Goal: Obtain resource: Download file/media

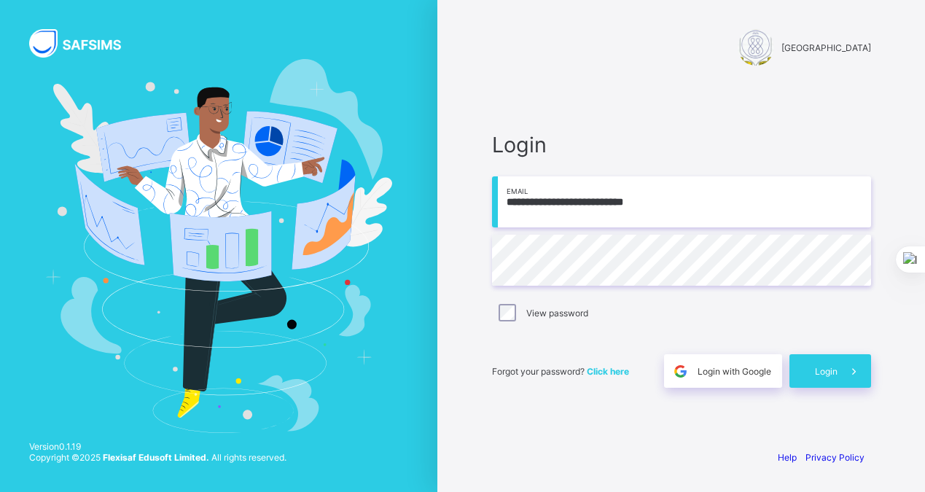
click at [607, 372] on span "Click here" at bounding box center [608, 371] width 42 height 11
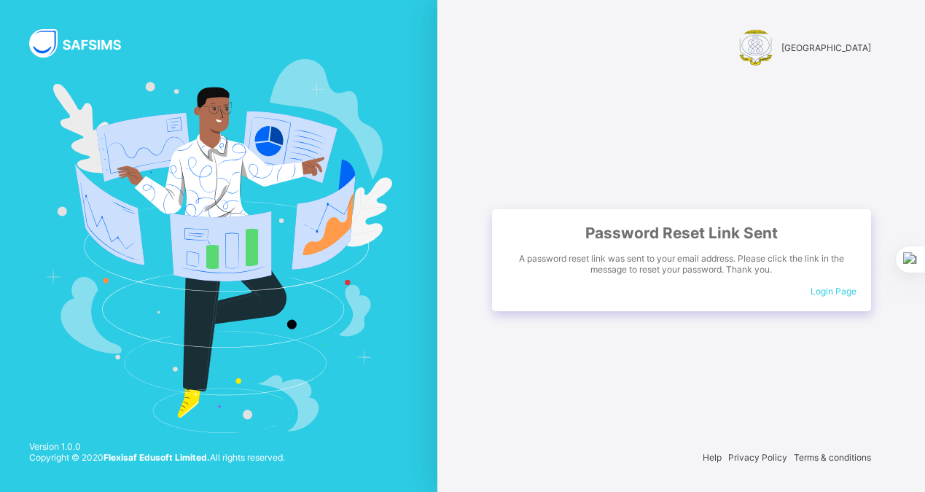
click at [839, 290] on span "Login Page" at bounding box center [834, 291] width 46 height 11
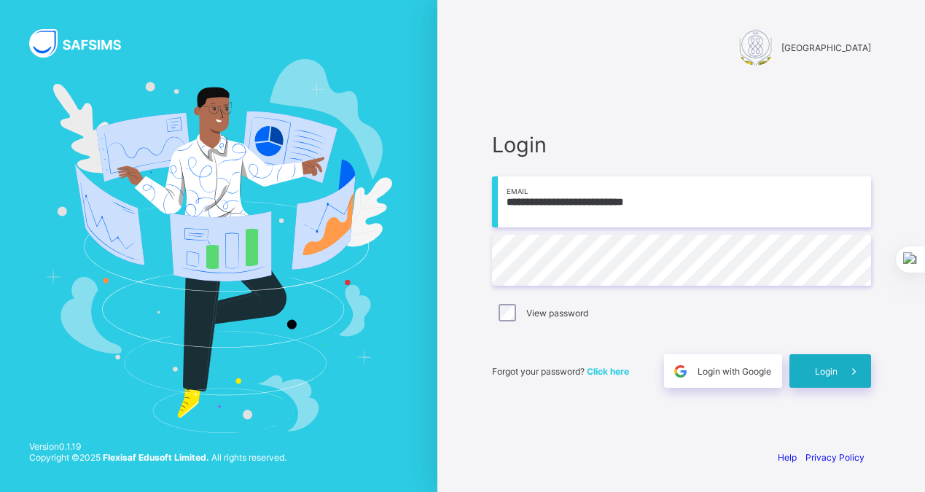
click at [813, 376] on div "Login" at bounding box center [831, 371] width 82 height 34
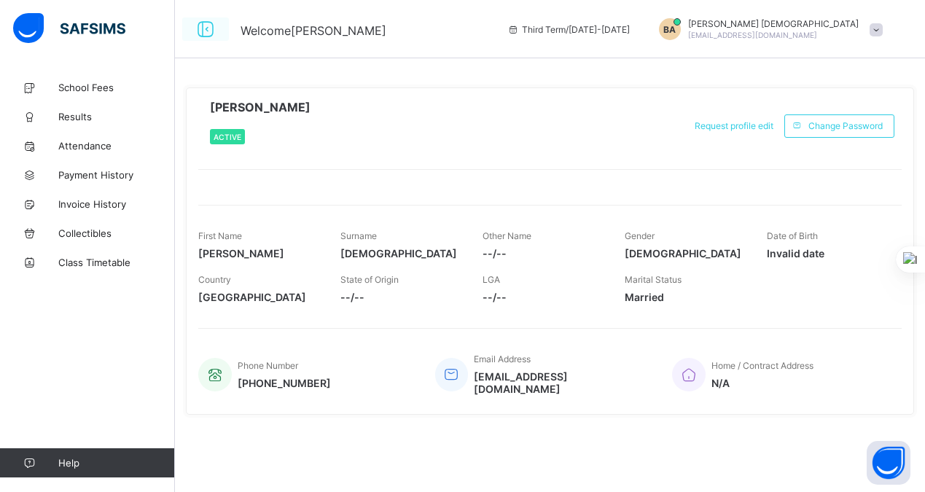
click at [206, 28] on icon at bounding box center [205, 29] width 25 height 21
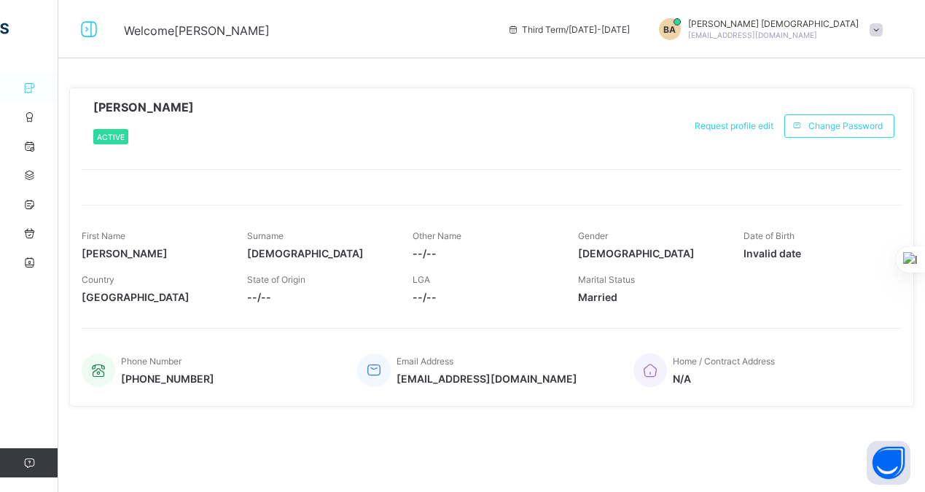
click at [28, 87] on icon at bounding box center [29, 87] width 58 height 11
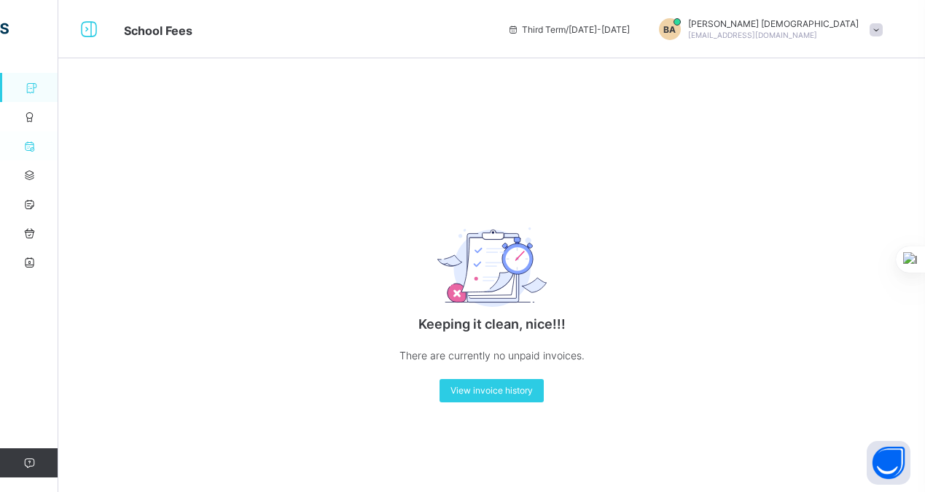
click at [34, 147] on icon at bounding box center [29, 146] width 58 height 11
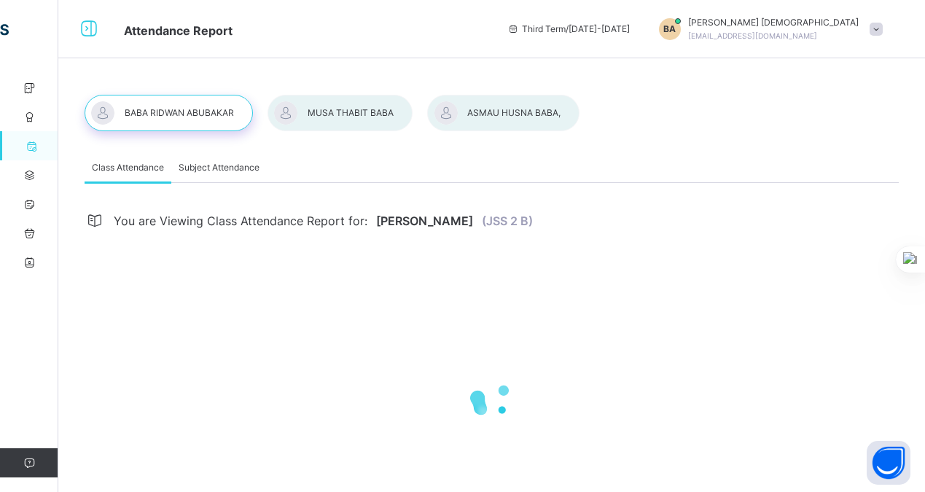
select select "****"
select select "*"
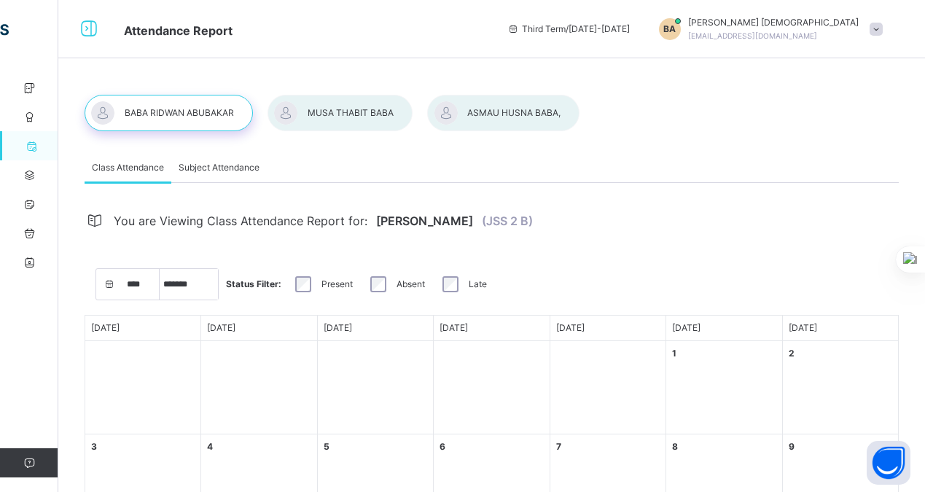
click at [230, 166] on span "Subject Attendance" at bounding box center [219, 167] width 81 height 13
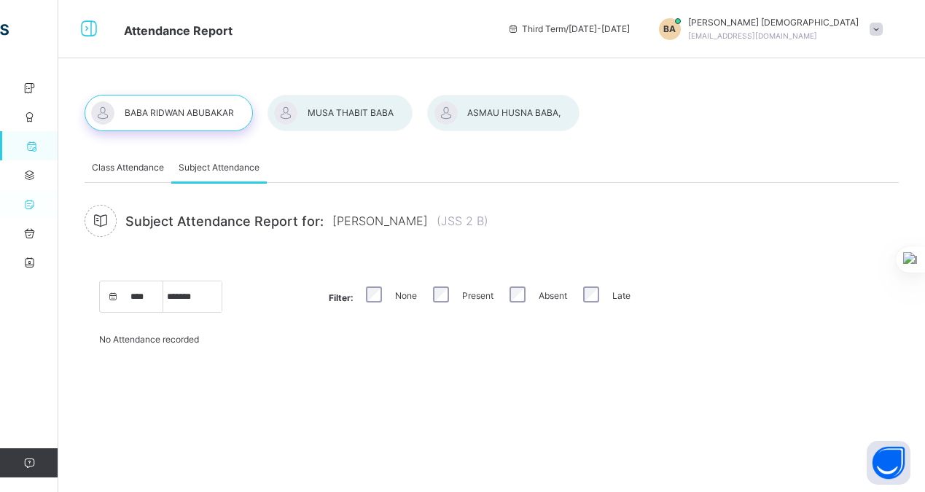
click at [26, 204] on icon at bounding box center [29, 204] width 58 height 11
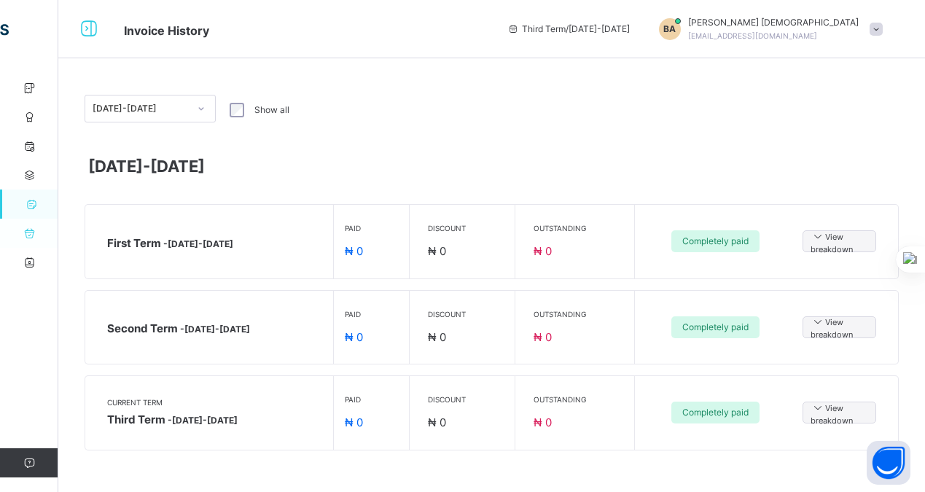
click at [28, 231] on icon at bounding box center [29, 233] width 58 height 11
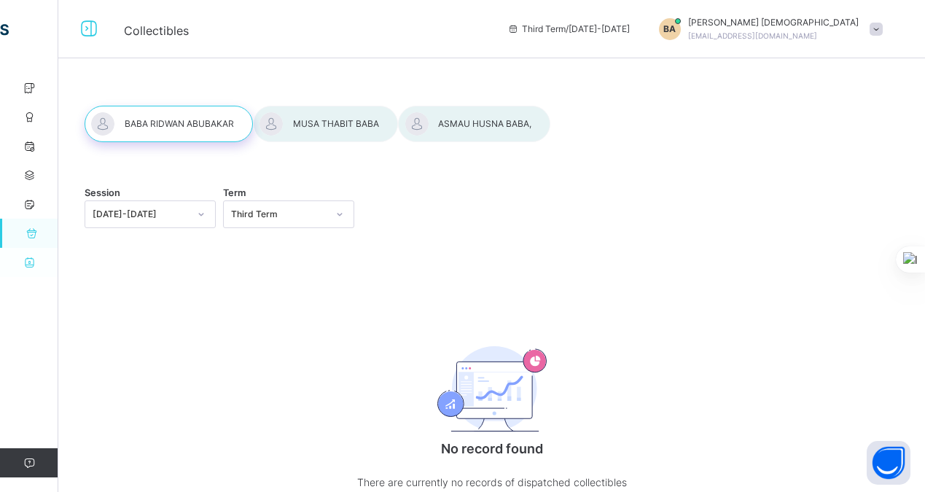
click at [28, 263] on icon at bounding box center [29, 262] width 58 height 11
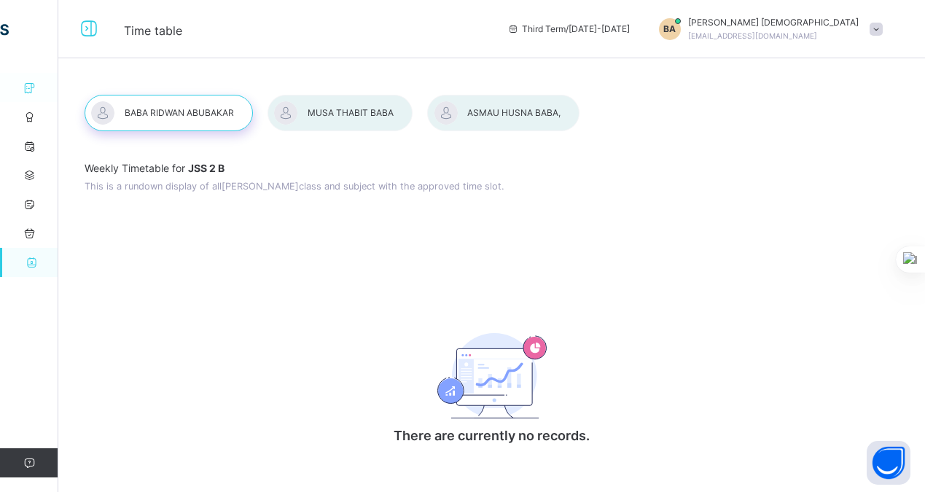
click at [28, 84] on icon at bounding box center [29, 87] width 58 height 11
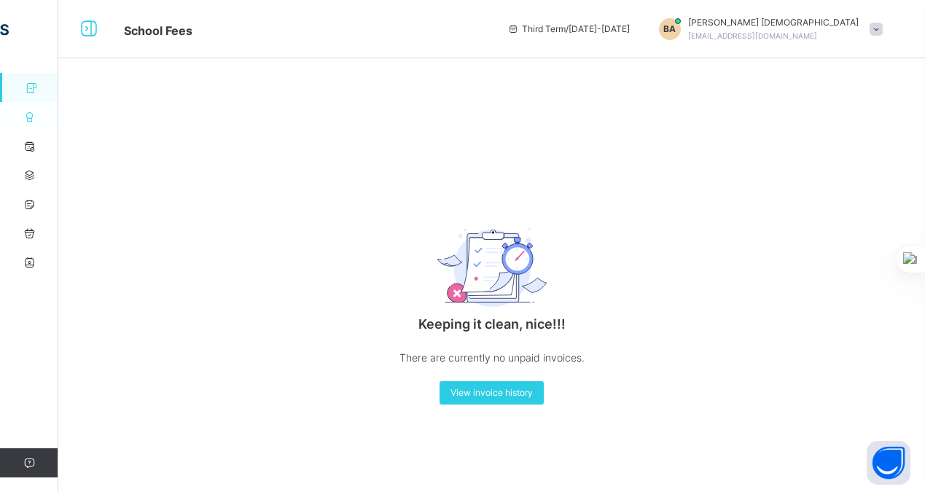
click at [28, 118] on icon at bounding box center [29, 117] width 58 height 11
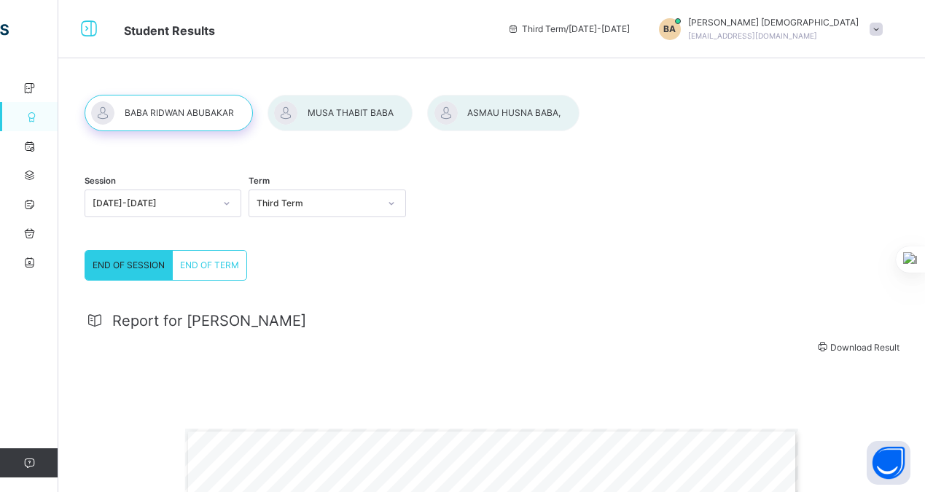
click at [504, 115] on div at bounding box center [503, 113] width 152 height 36
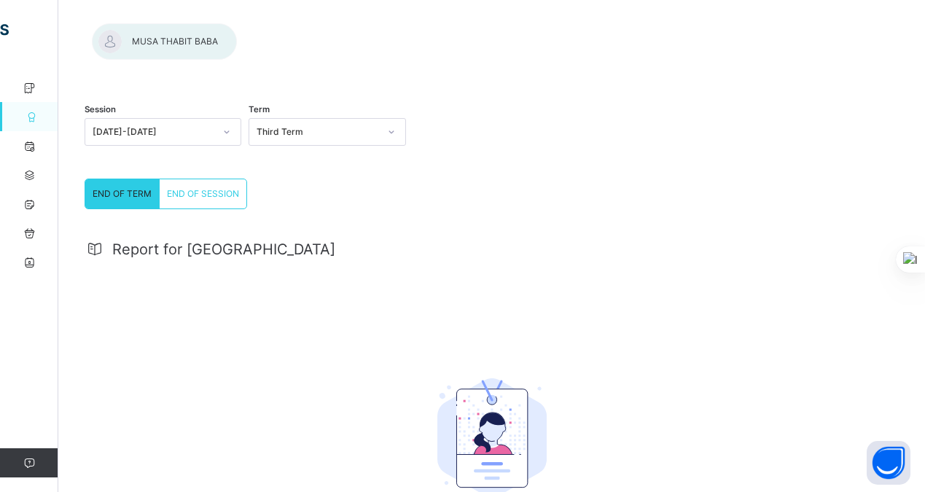
scroll to position [28, 0]
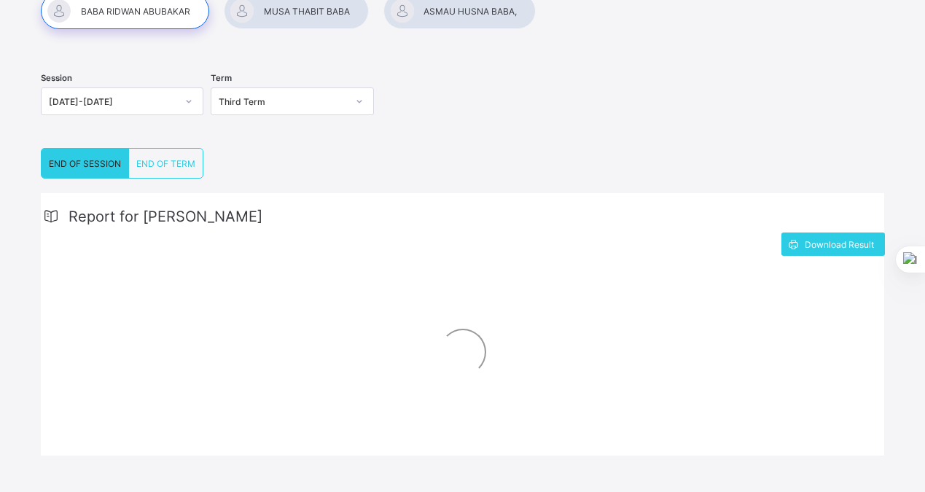
scroll to position [156, 0]
click at [820, 244] on span "Download Result" at bounding box center [839, 245] width 69 height 11
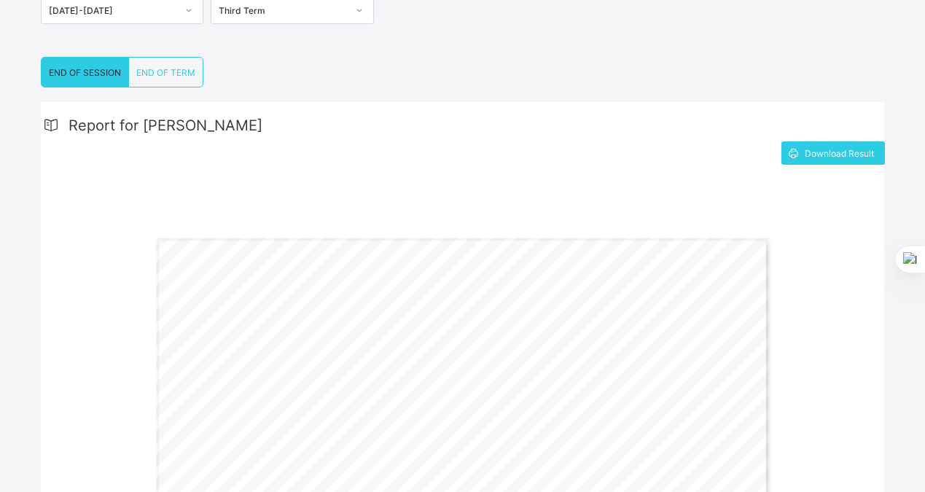
scroll to position [255, 0]
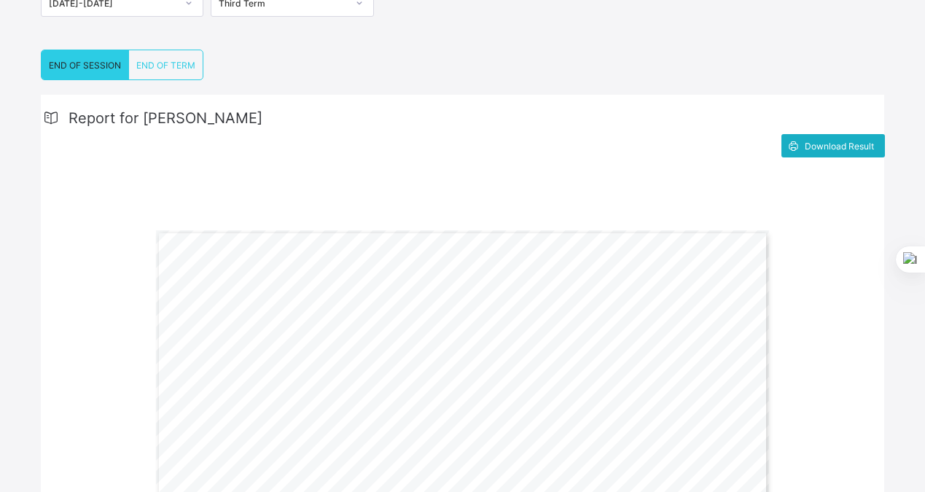
click at [853, 142] on span "Download Result" at bounding box center [839, 146] width 69 height 11
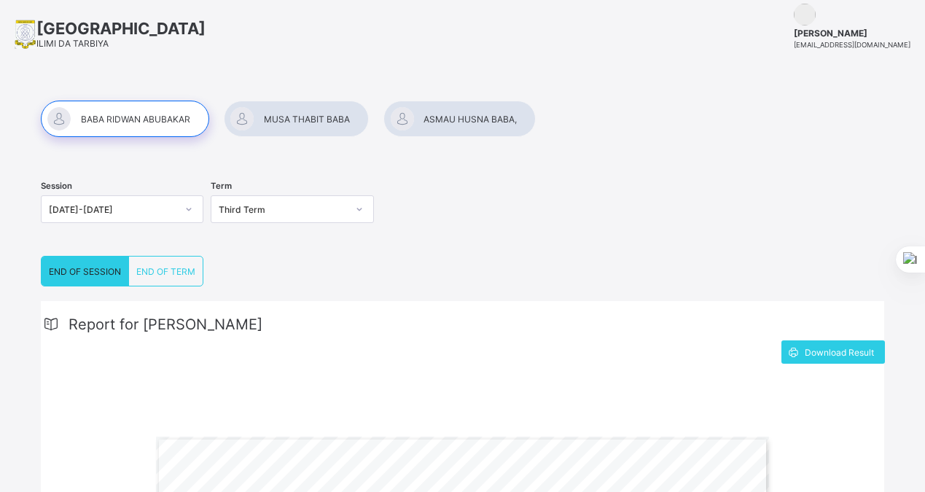
scroll to position [0, 0]
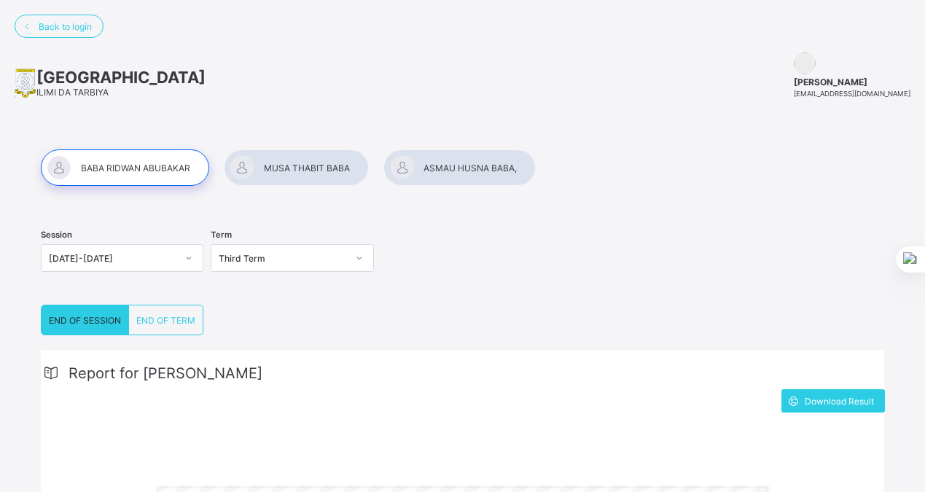
click at [285, 168] on div at bounding box center [296, 167] width 145 height 36
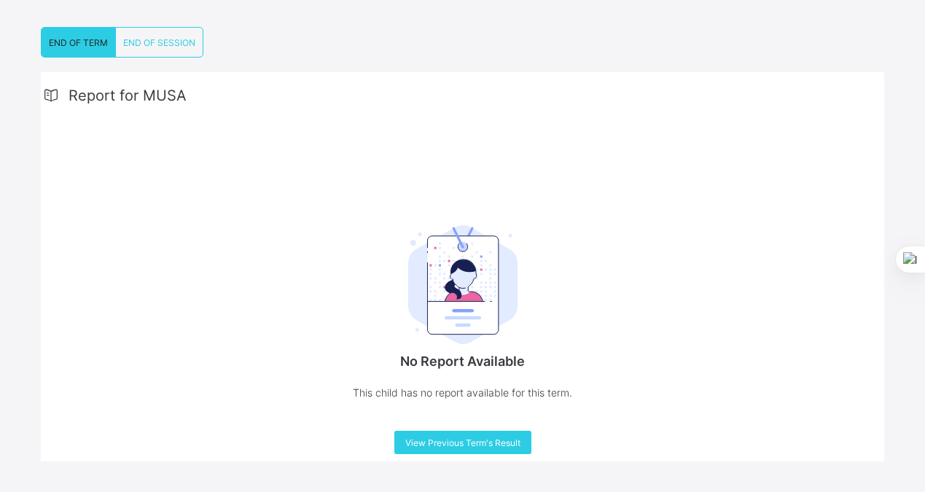
scroll to position [281, 0]
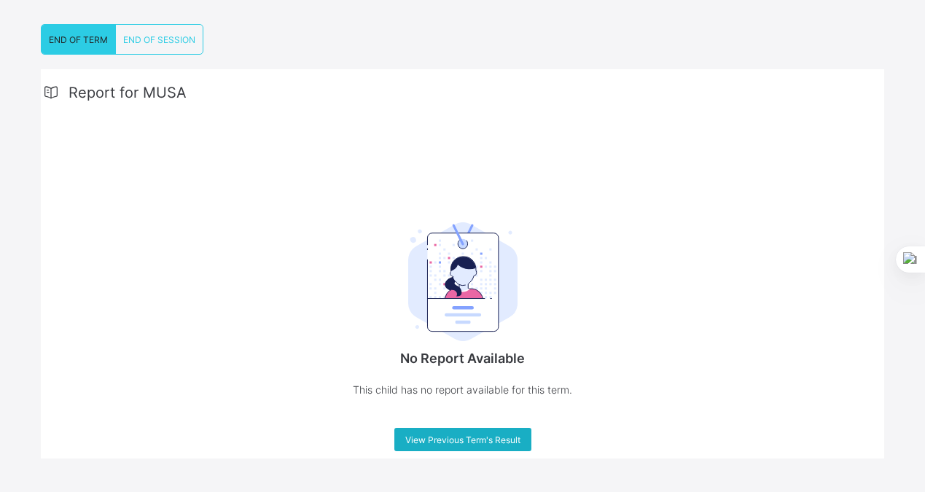
click at [466, 443] on span "View Previous Term's Result" at bounding box center [462, 440] width 115 height 11
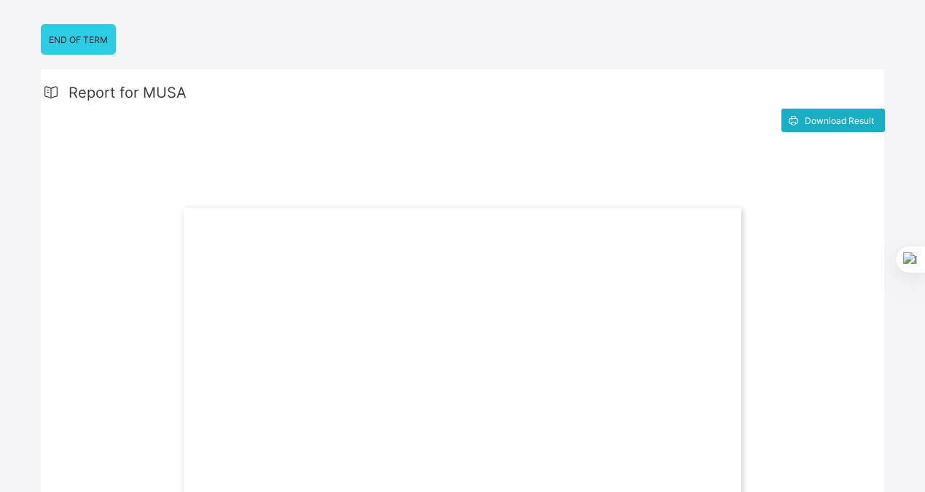
click at [835, 120] on span "Download Result" at bounding box center [839, 120] width 69 height 11
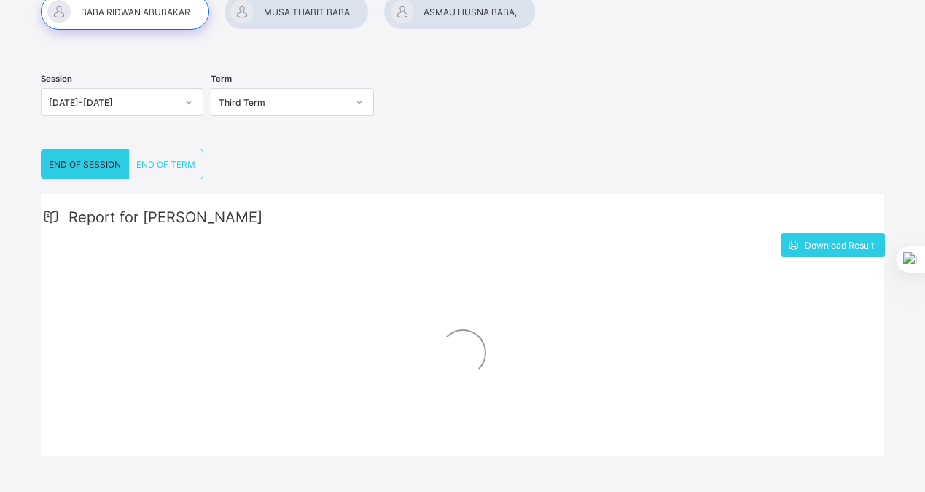
scroll to position [217, 0]
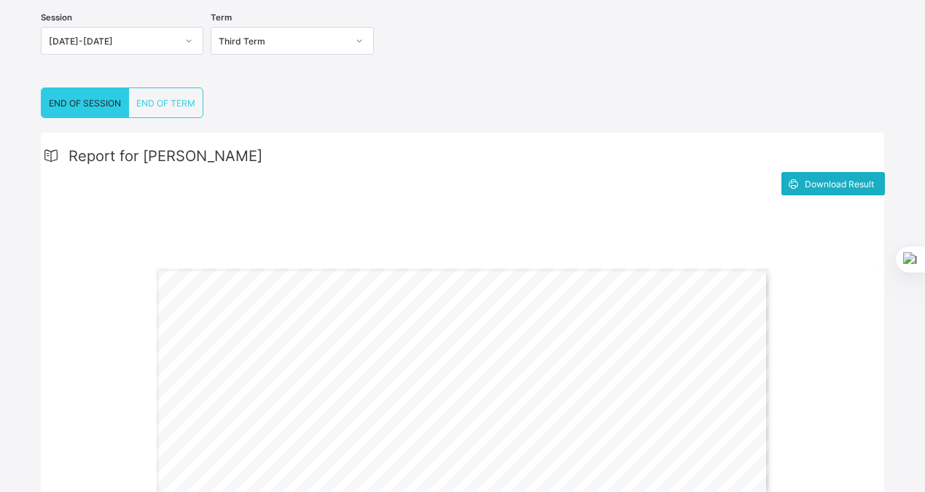
click at [835, 187] on span "Download Result" at bounding box center [839, 184] width 69 height 11
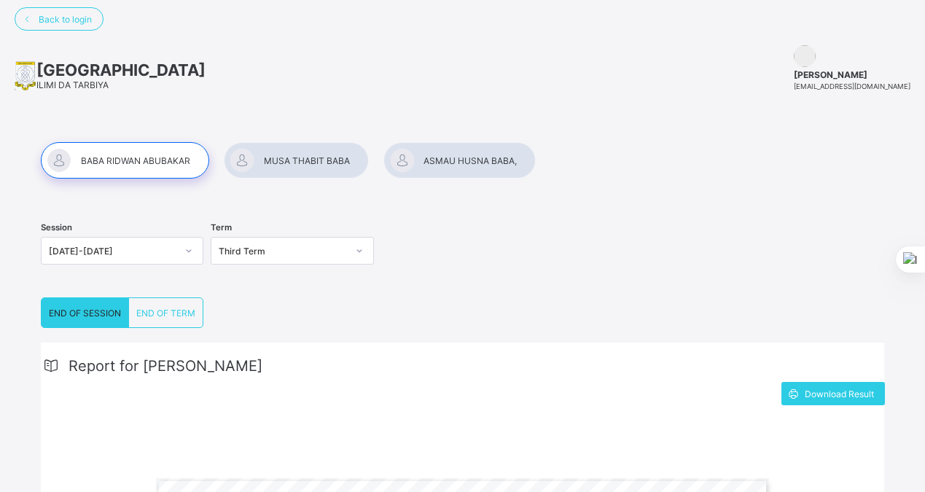
scroll to position [4, 0]
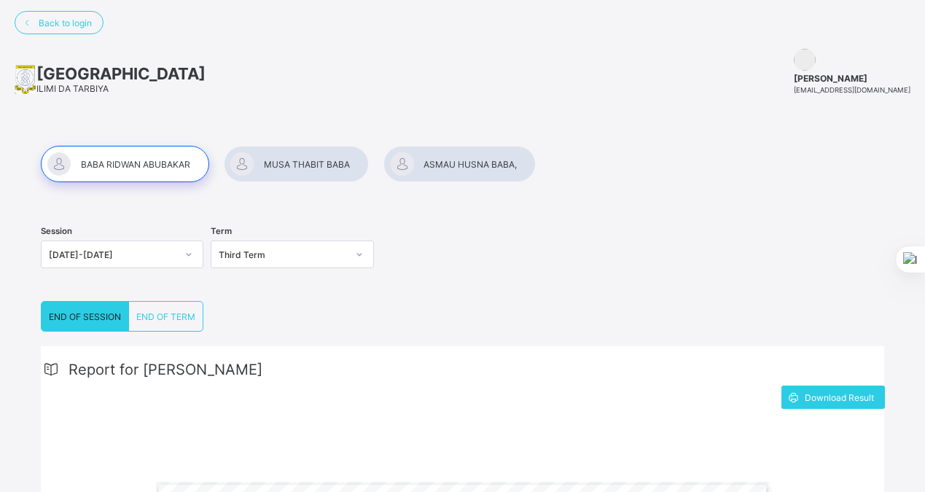
click at [330, 168] on div at bounding box center [296, 164] width 145 height 36
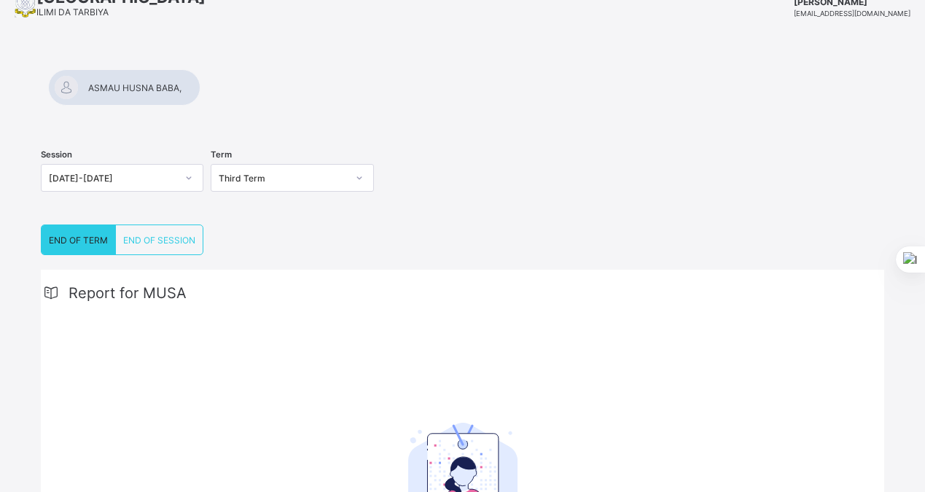
scroll to position [52, 0]
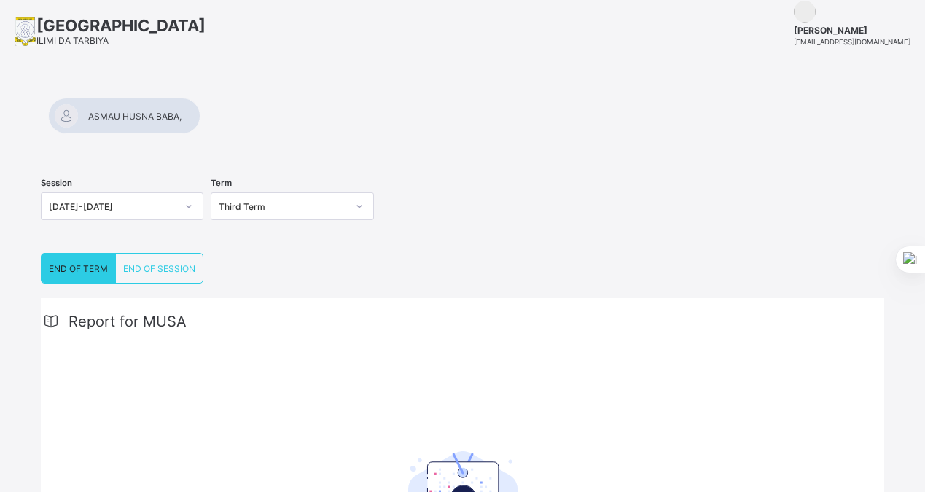
click at [201, 118] on div at bounding box center [124, 116] width 152 height 36
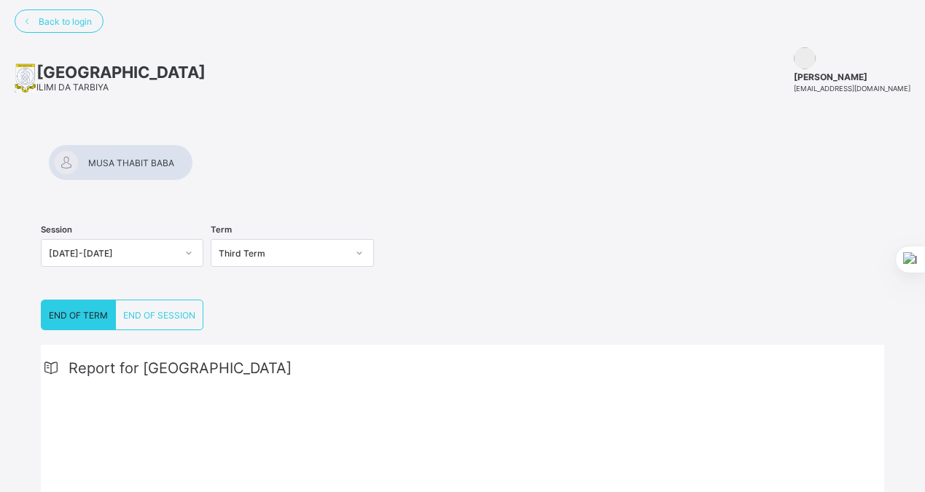
scroll to position [0, 0]
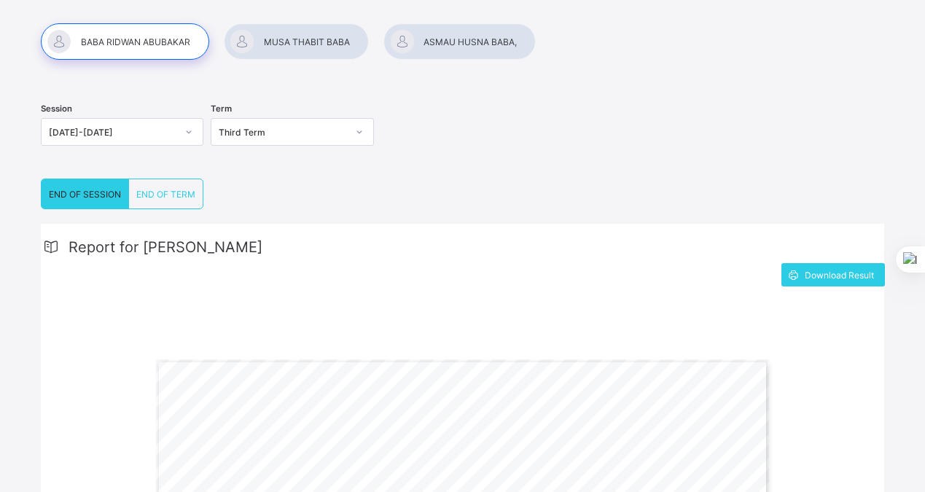
scroll to position [114, 0]
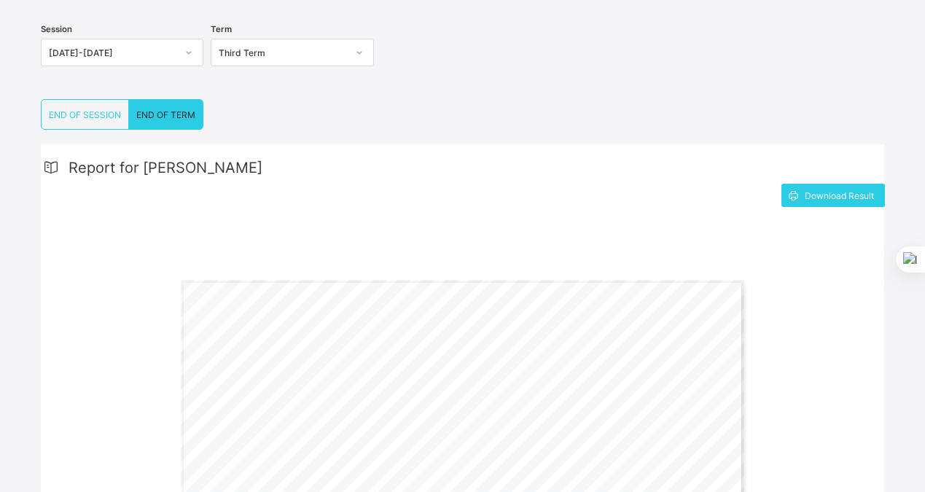
scroll to position [158, 0]
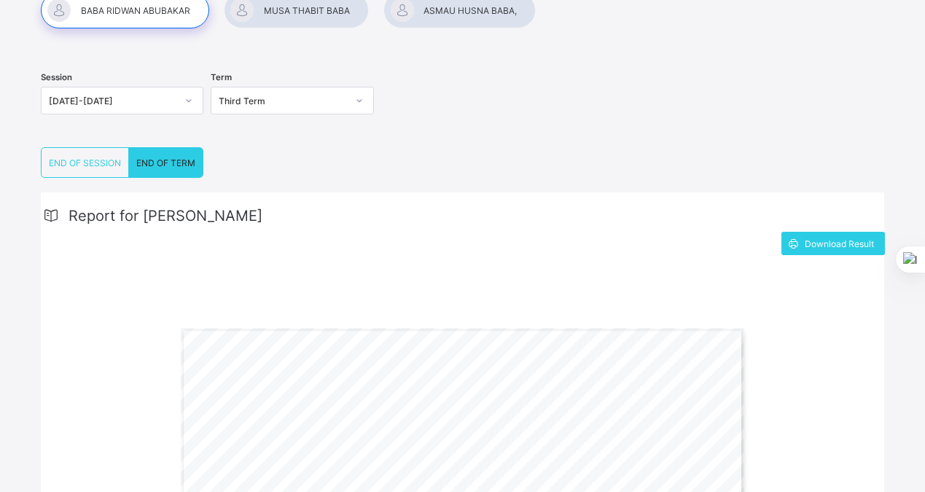
click at [98, 158] on span "END OF SESSION" at bounding box center [85, 163] width 72 height 11
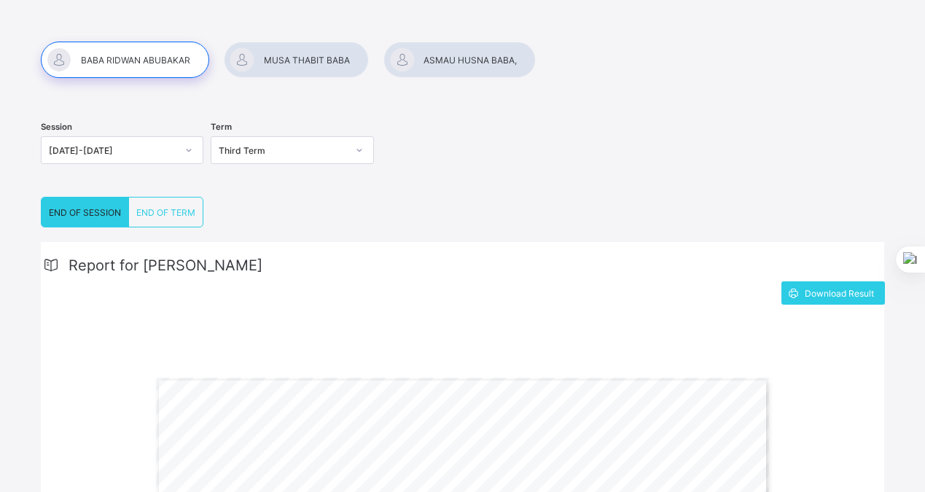
scroll to position [106, 0]
click at [307, 58] on div at bounding box center [296, 61] width 145 height 36
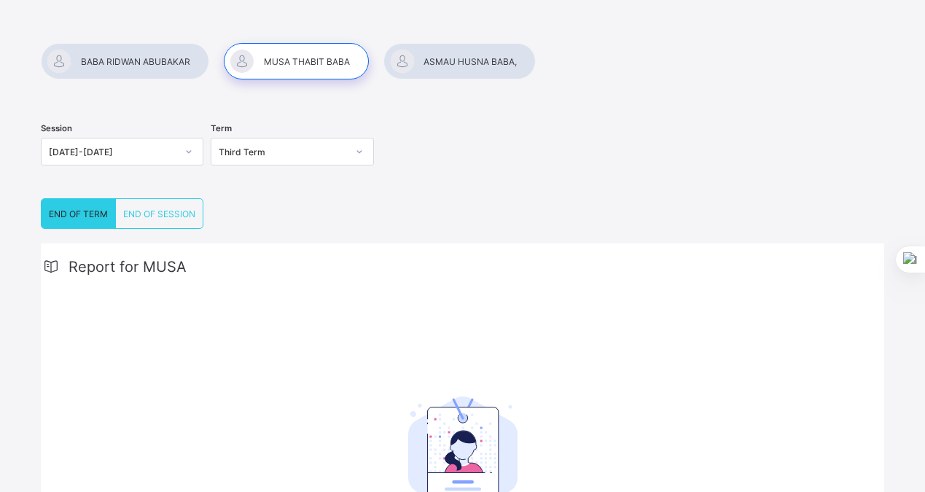
click at [179, 213] on span "END OF SESSION" at bounding box center [159, 214] width 72 height 11
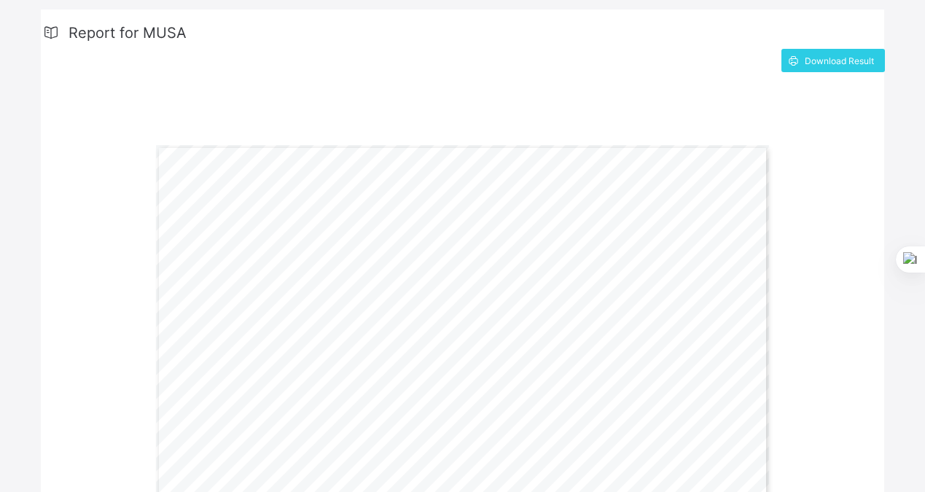
scroll to position [345, 0]
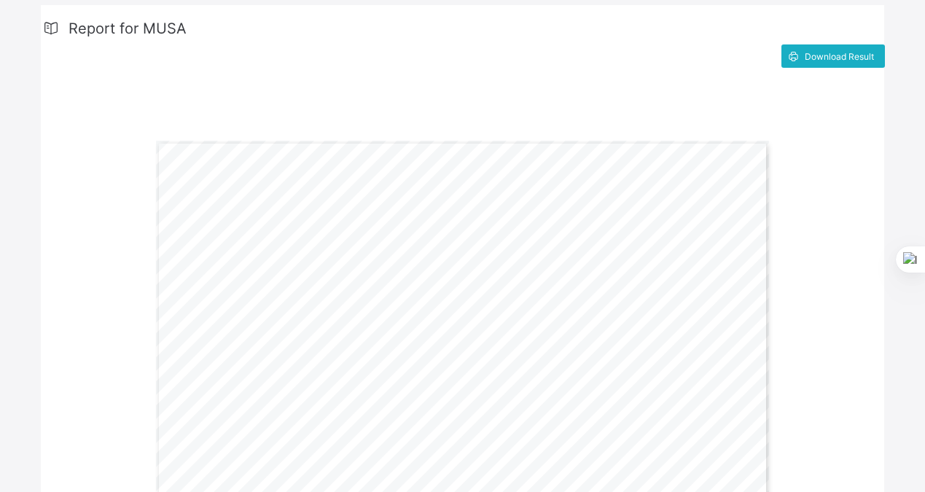
click at [842, 55] on span "Download Result" at bounding box center [839, 56] width 69 height 11
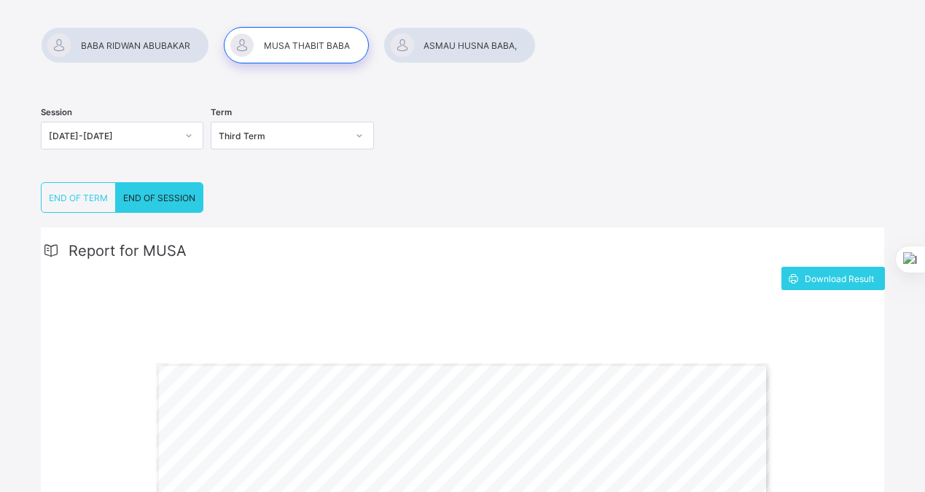
scroll to position [0, 0]
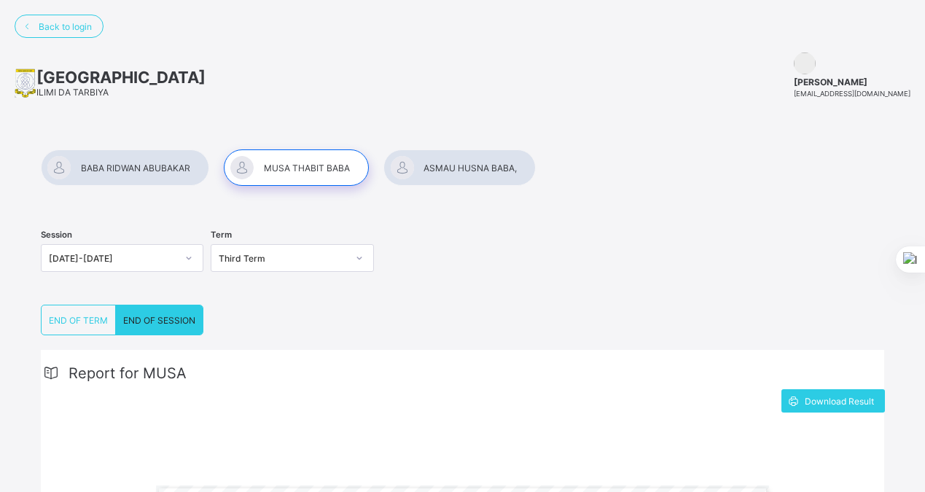
click at [455, 171] on div at bounding box center [460, 167] width 152 height 36
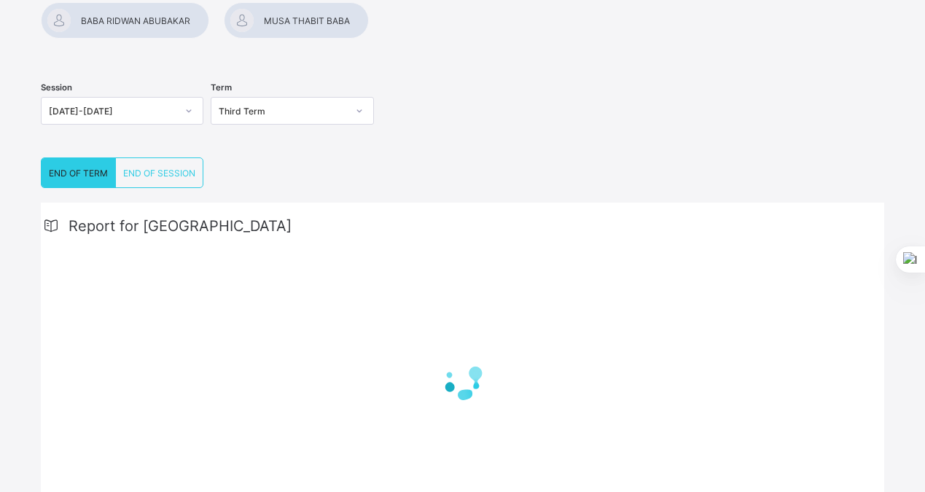
scroll to position [165, 0]
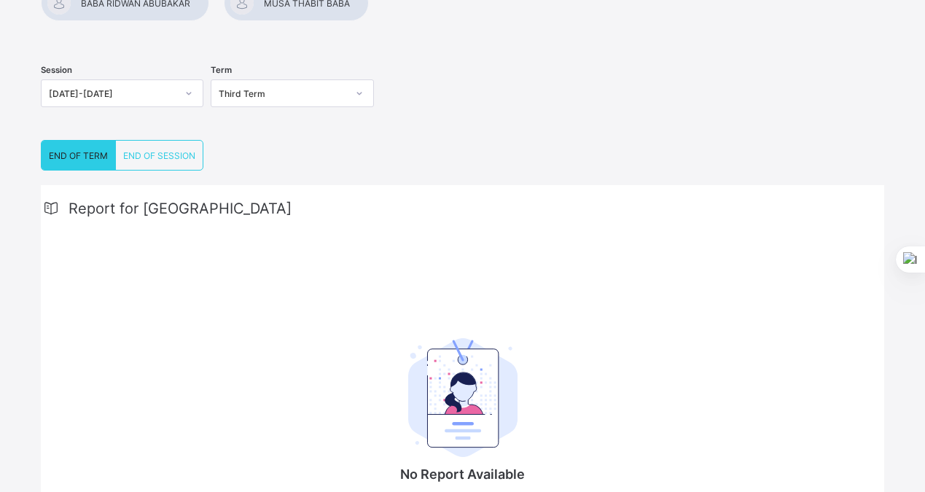
click at [162, 155] on span "END OF SESSION" at bounding box center [159, 155] width 72 height 11
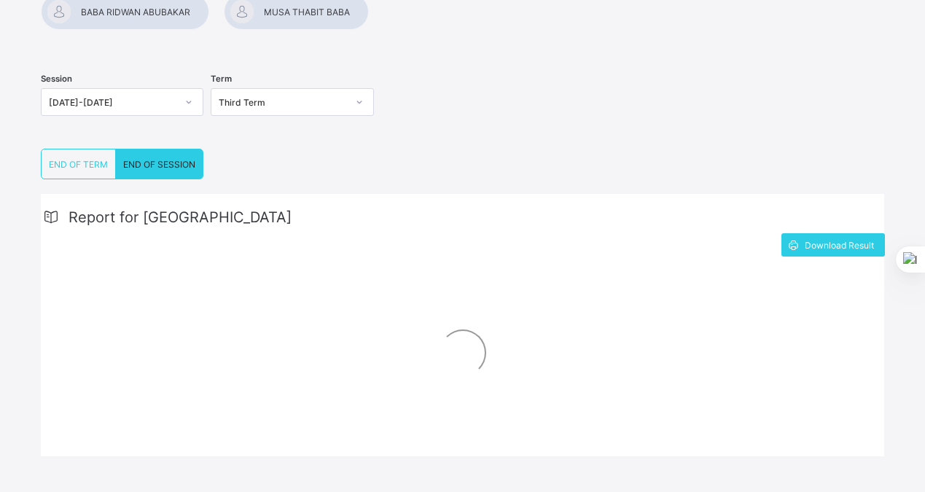
scroll to position [217, 0]
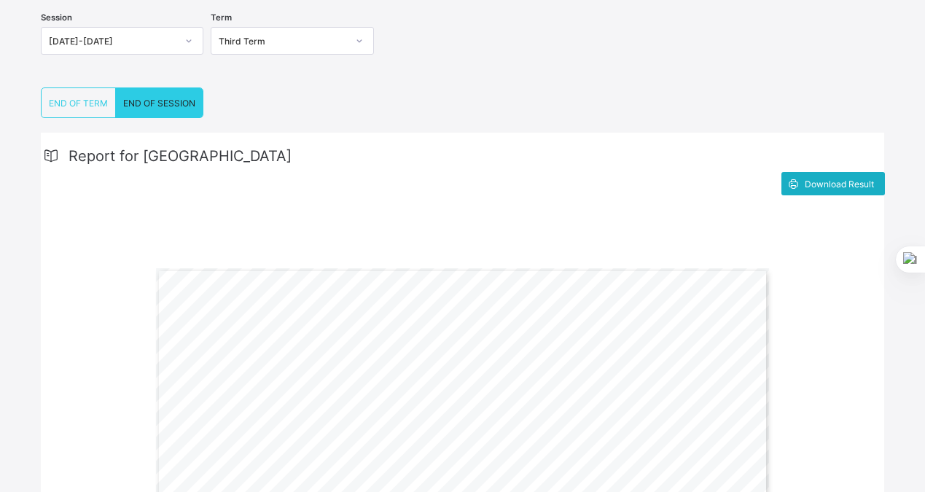
click at [820, 190] on div "Download Result" at bounding box center [834, 183] width 104 height 23
